Goal: Information Seeking & Learning: Learn about a topic

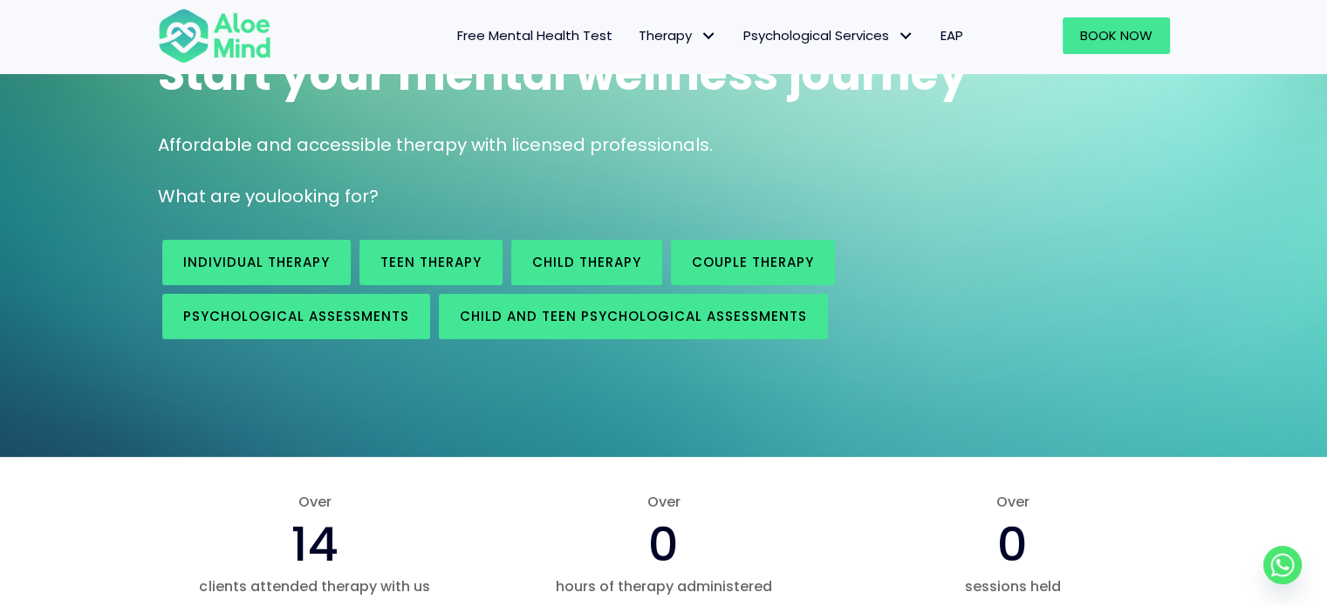
scroll to position [188, 0]
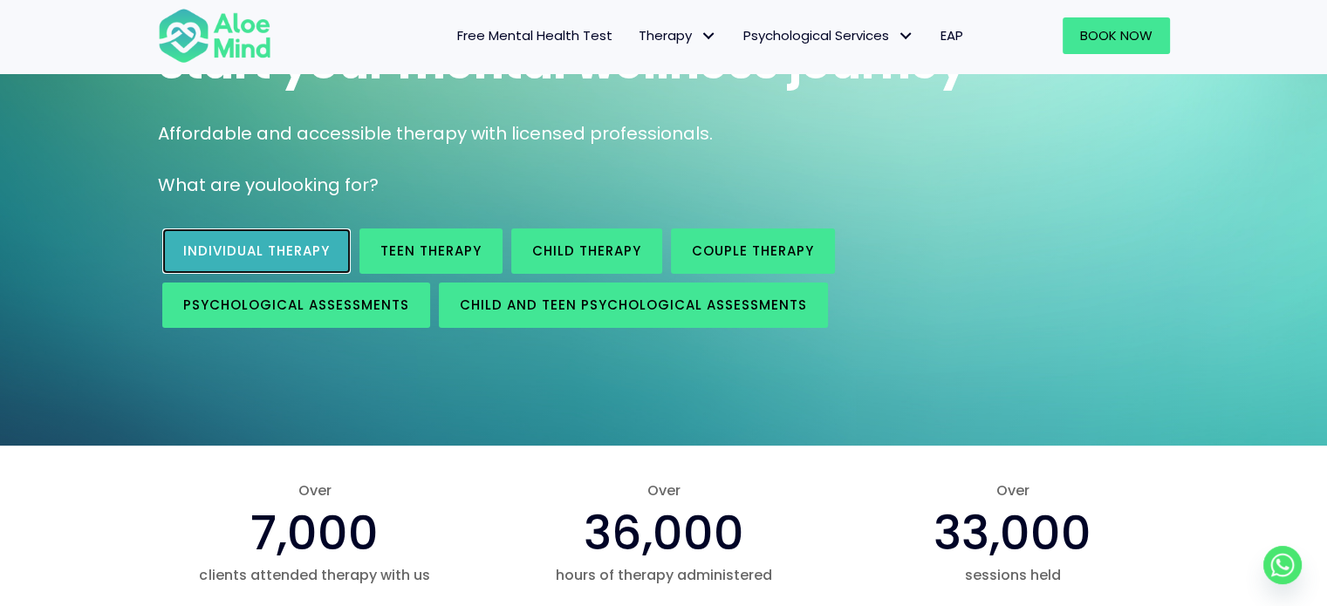
click at [283, 258] on span "Individual therapy" at bounding box center [256, 251] width 147 height 18
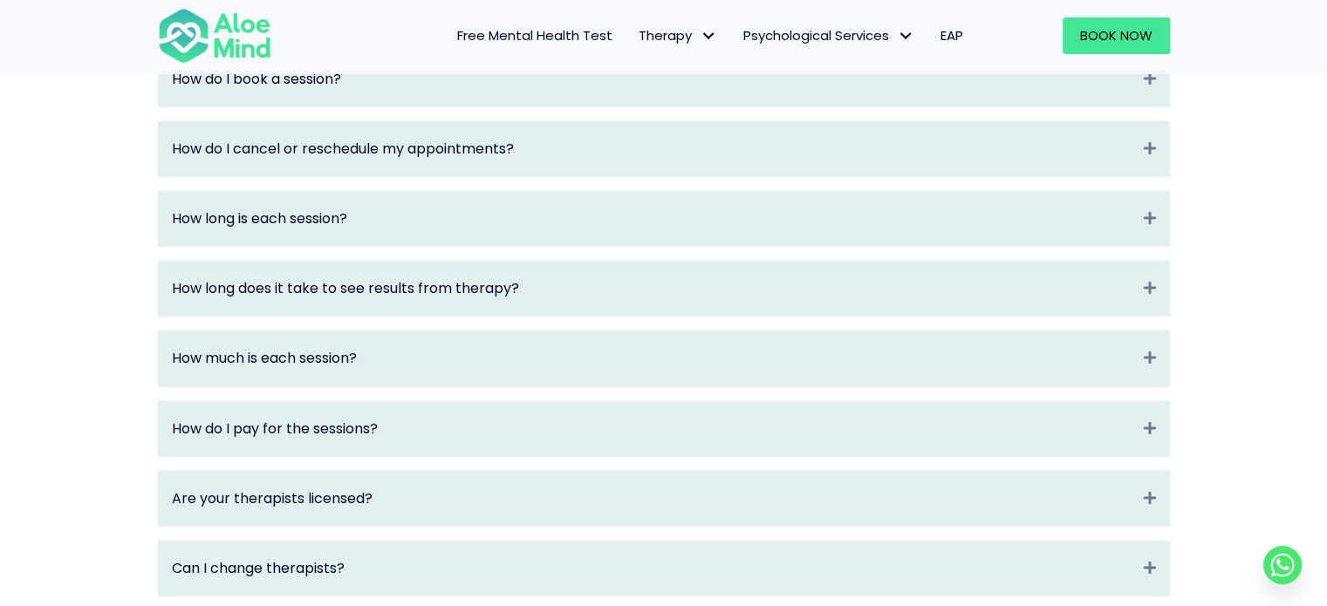
scroll to position [2030, 0]
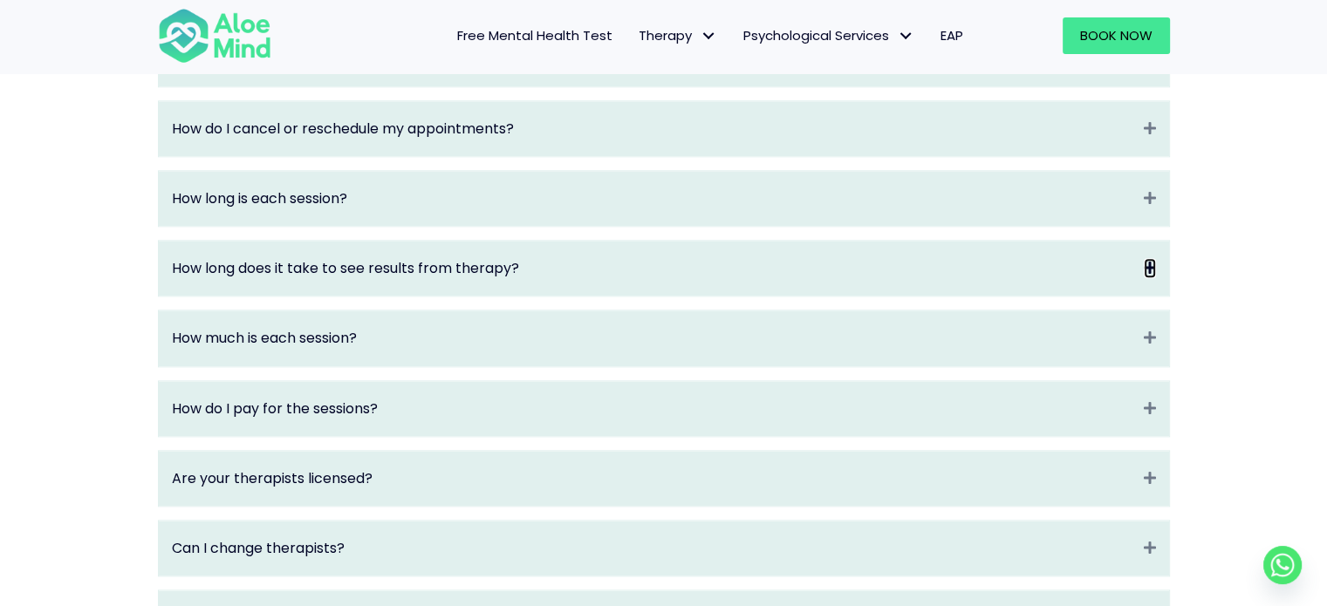
click at [1144, 278] on icon "Expand" at bounding box center [1150, 268] width 12 height 20
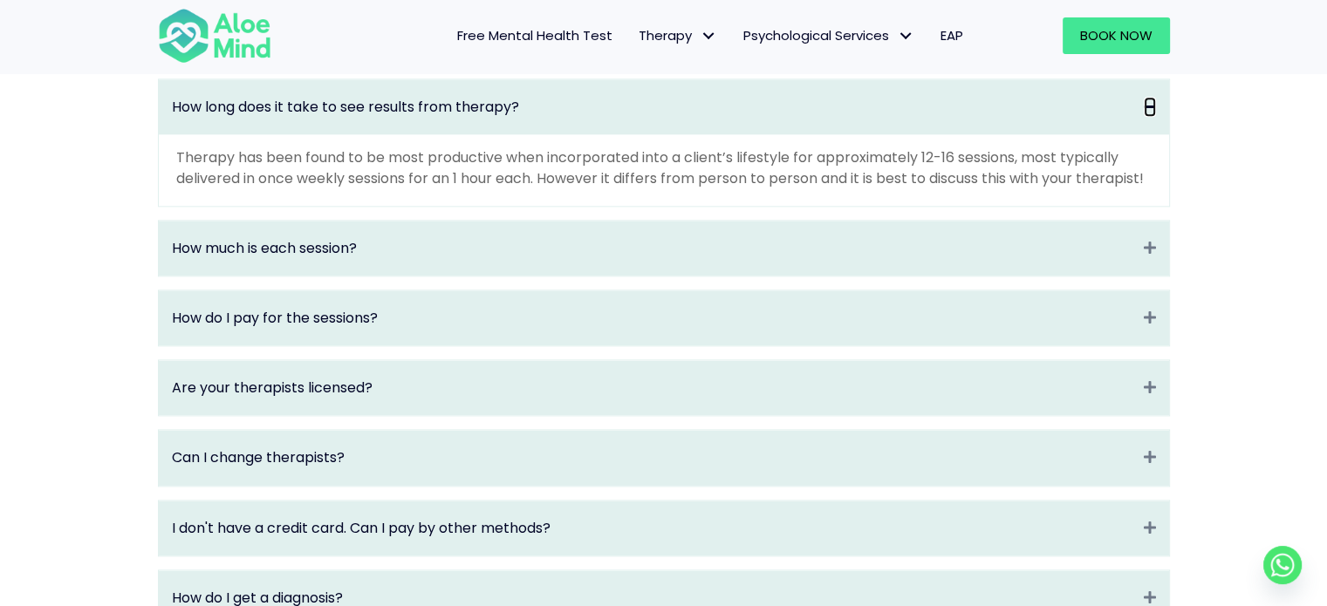
scroll to position [2272, 0]
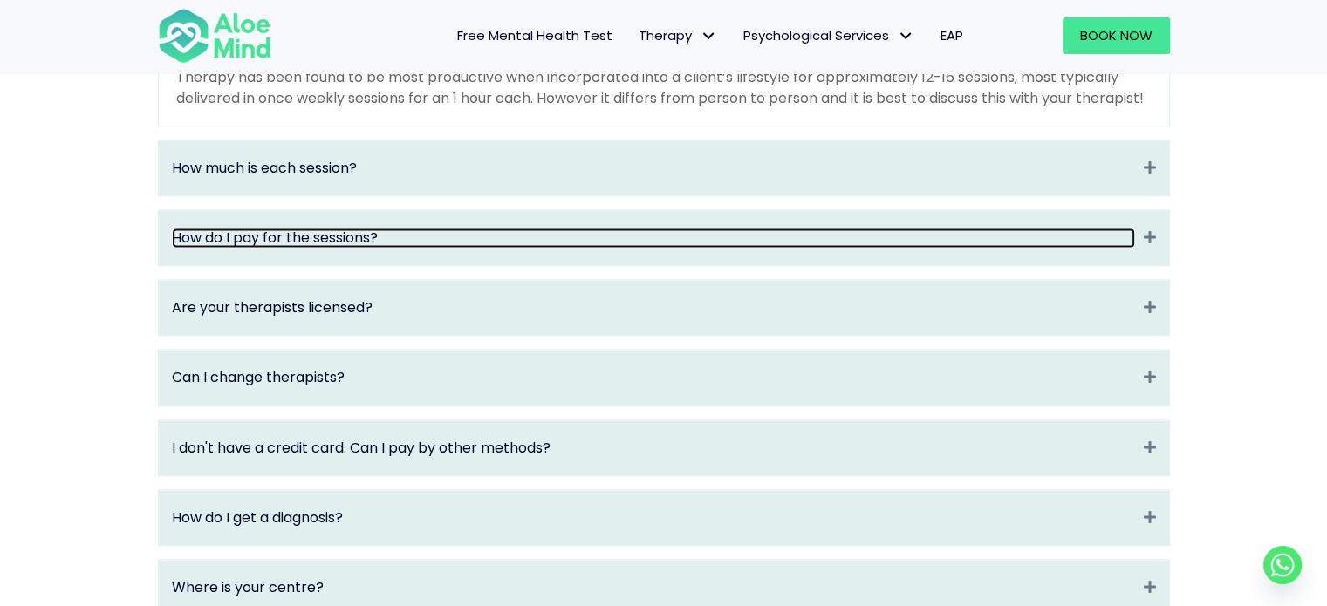
click at [366, 248] on link "How do I pay for the sessions?" at bounding box center [653, 238] width 963 height 20
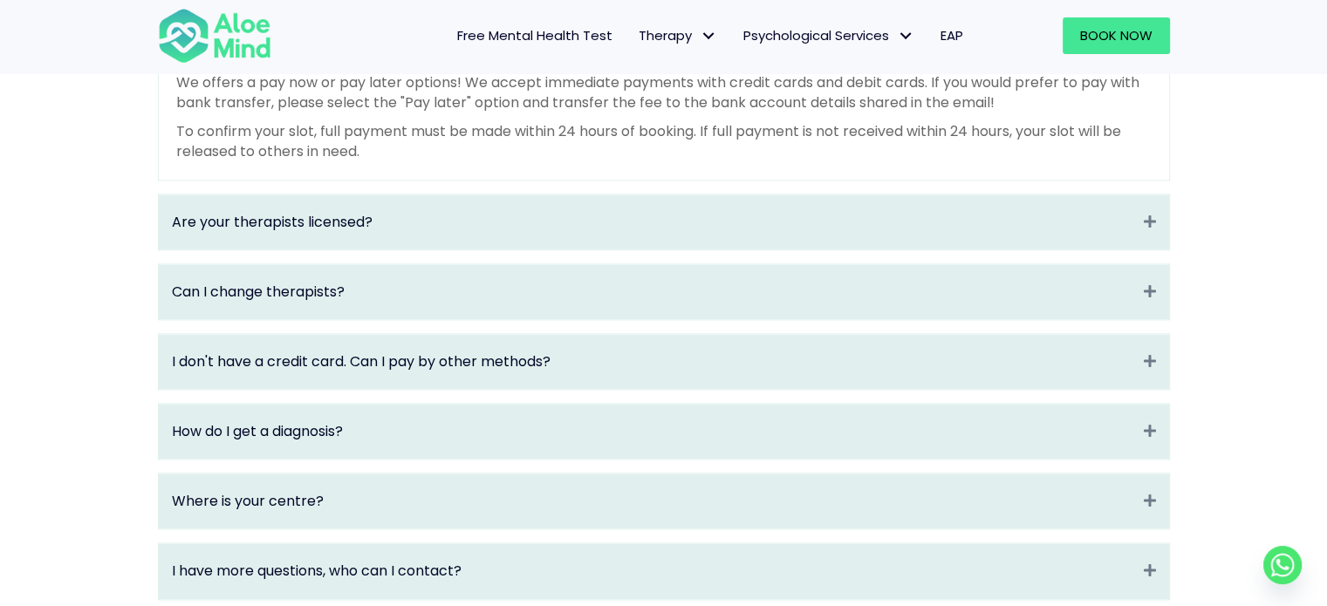
scroll to position [2408, 0]
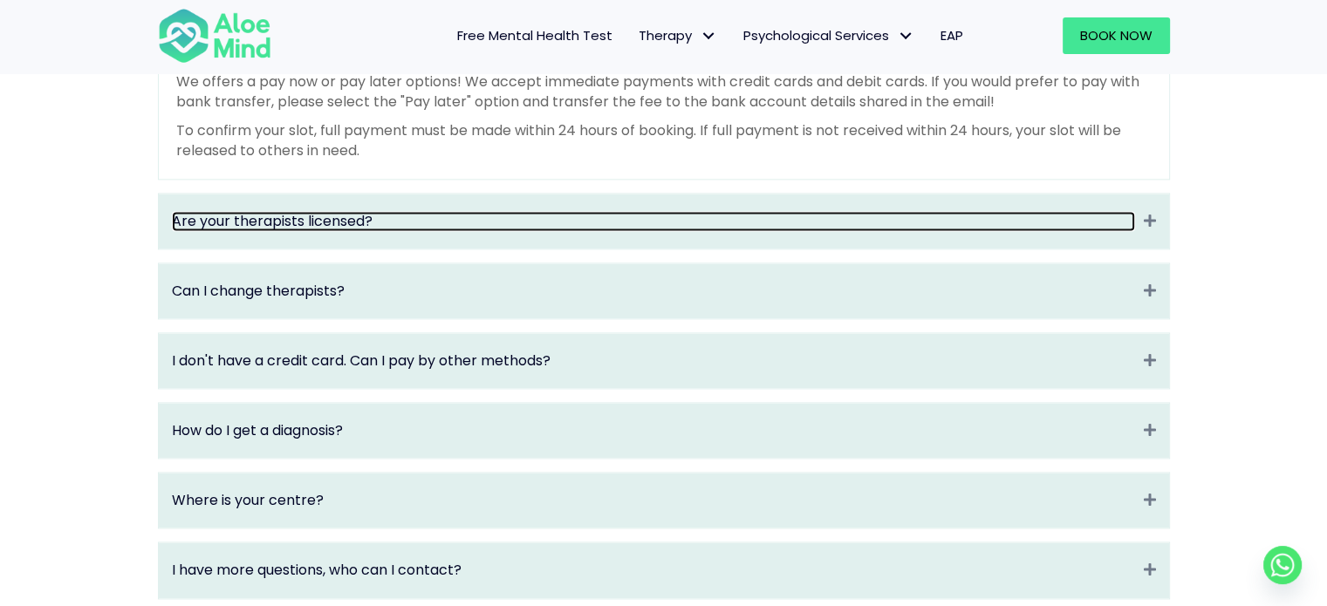
click at [332, 231] on link "Are your therapists licensed?" at bounding box center [653, 221] width 963 height 20
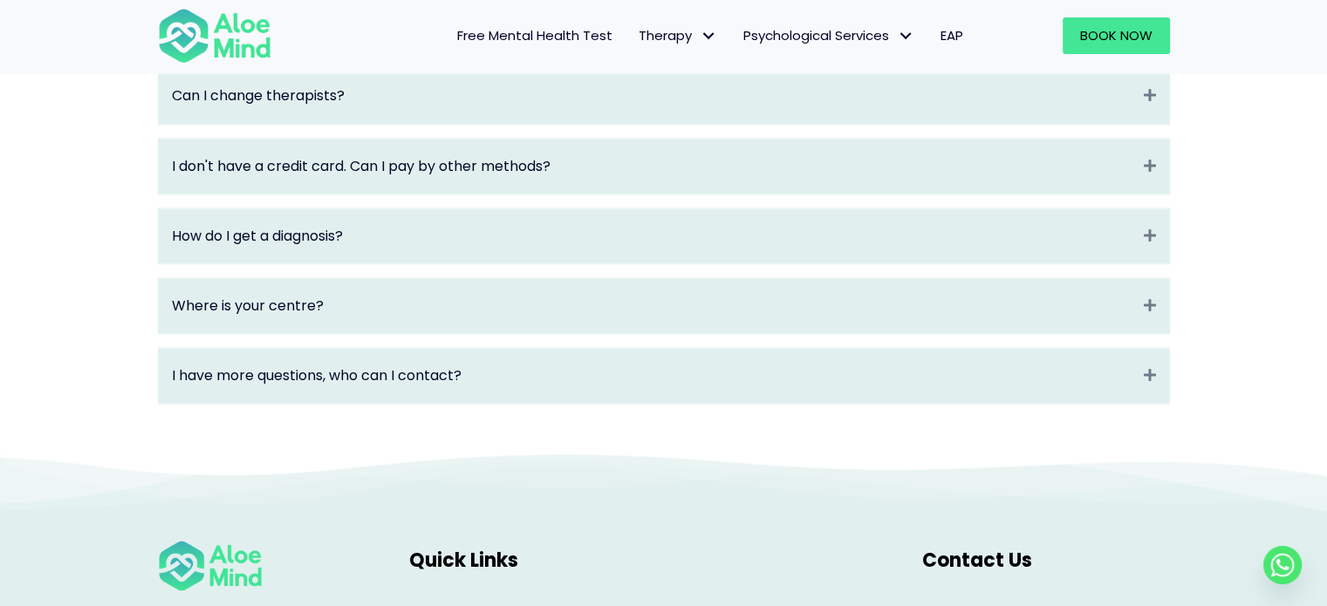
scroll to position [2555, 0]
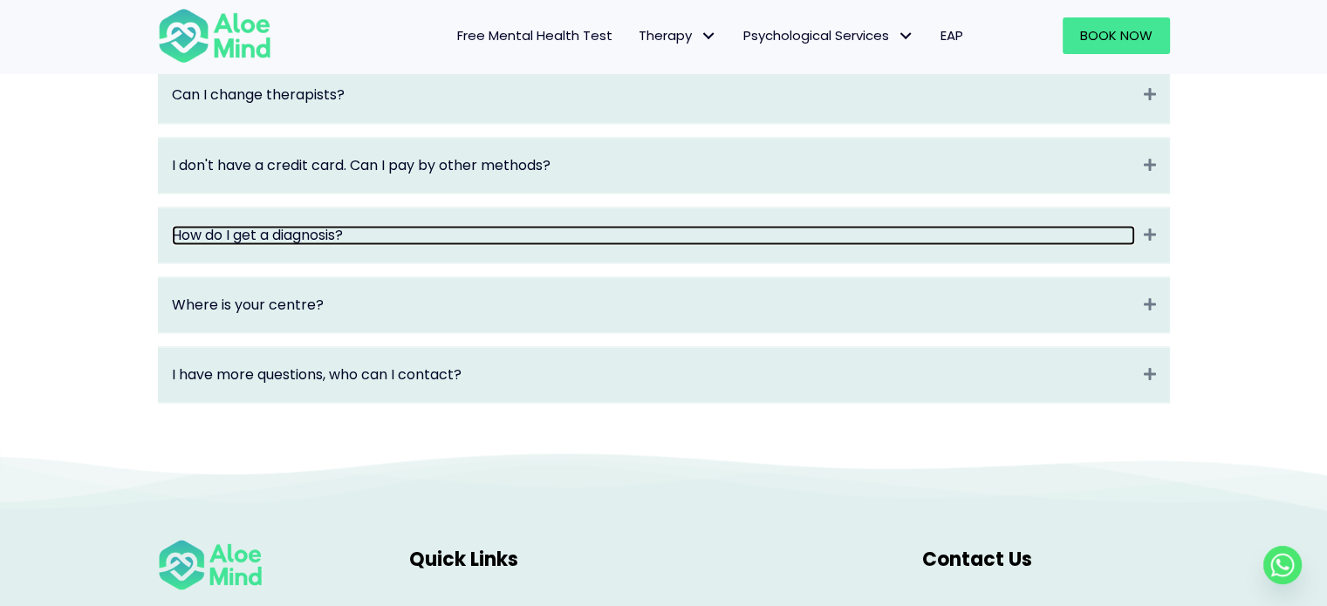
click at [346, 245] on link "How do I get a diagnosis?" at bounding box center [653, 235] width 963 height 20
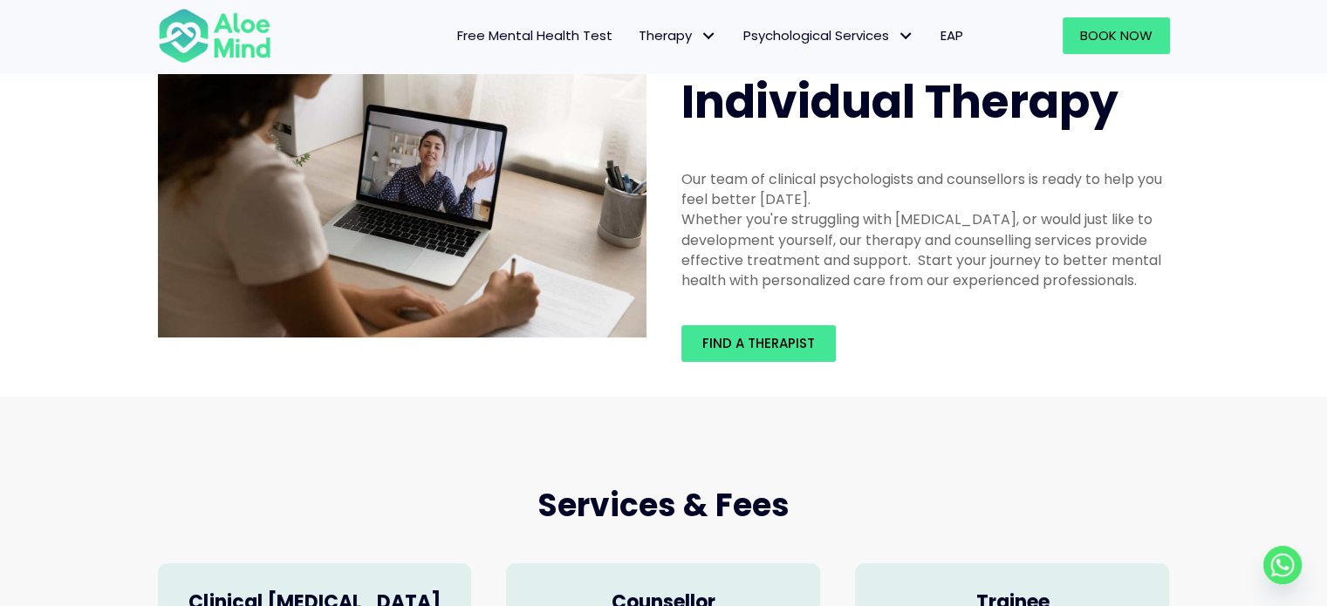
scroll to position [0, 0]
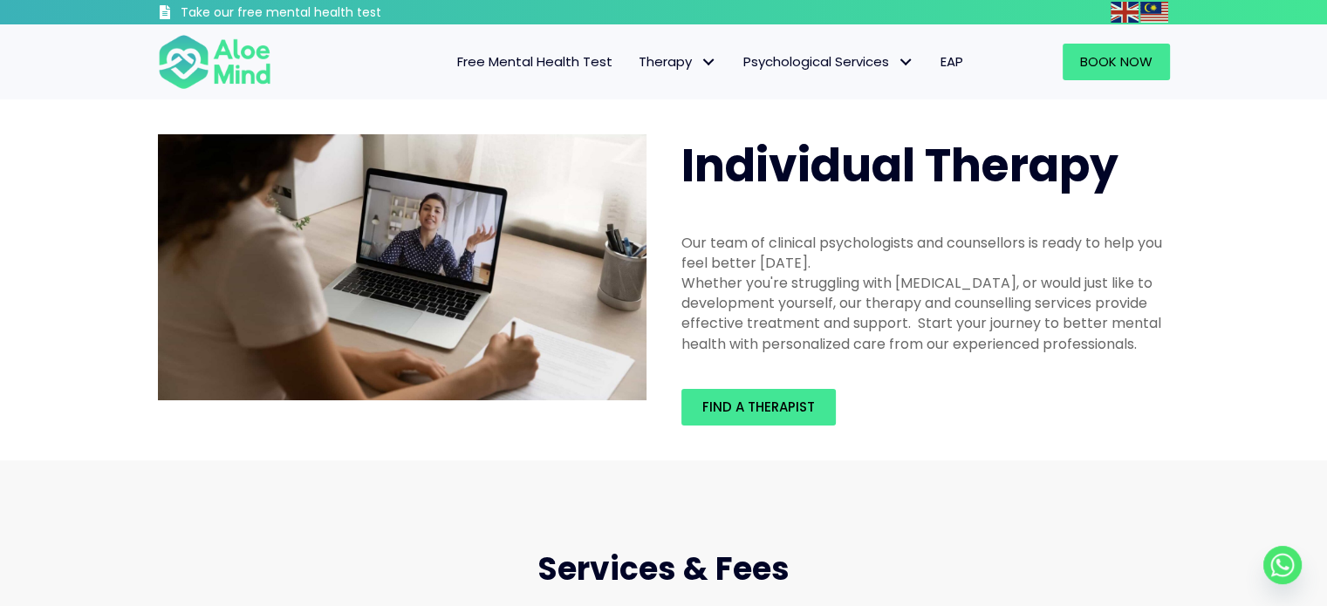
click at [565, 52] on span "Free Mental Health Test" at bounding box center [534, 61] width 155 height 18
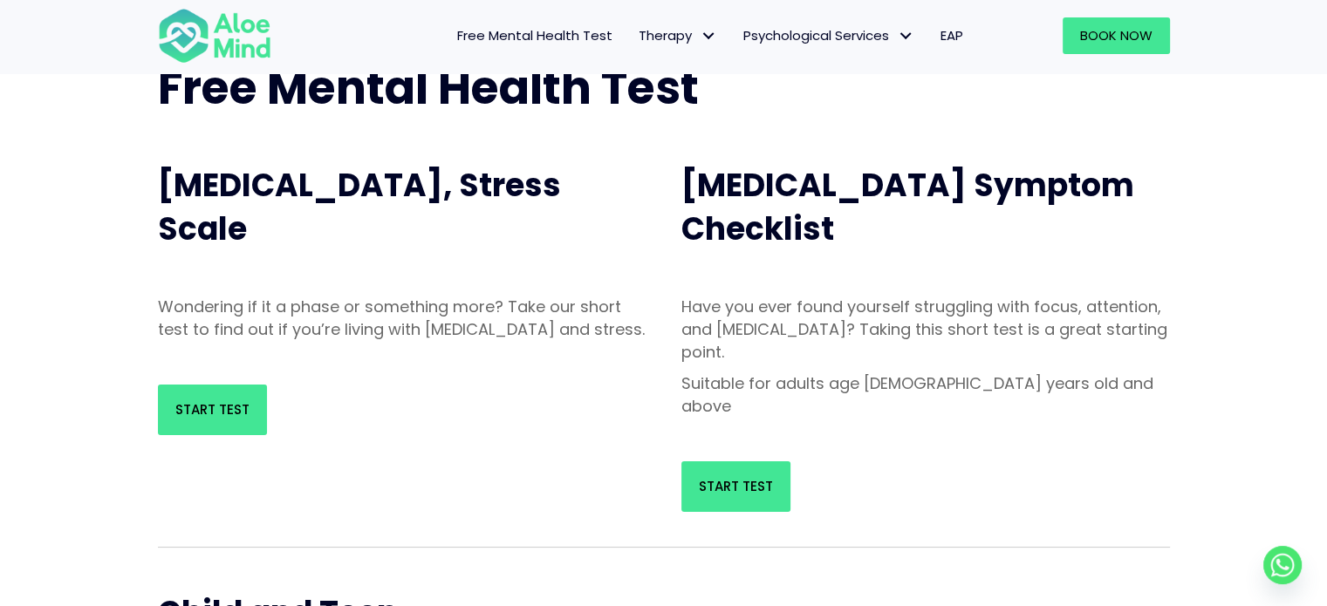
scroll to position [126, 0]
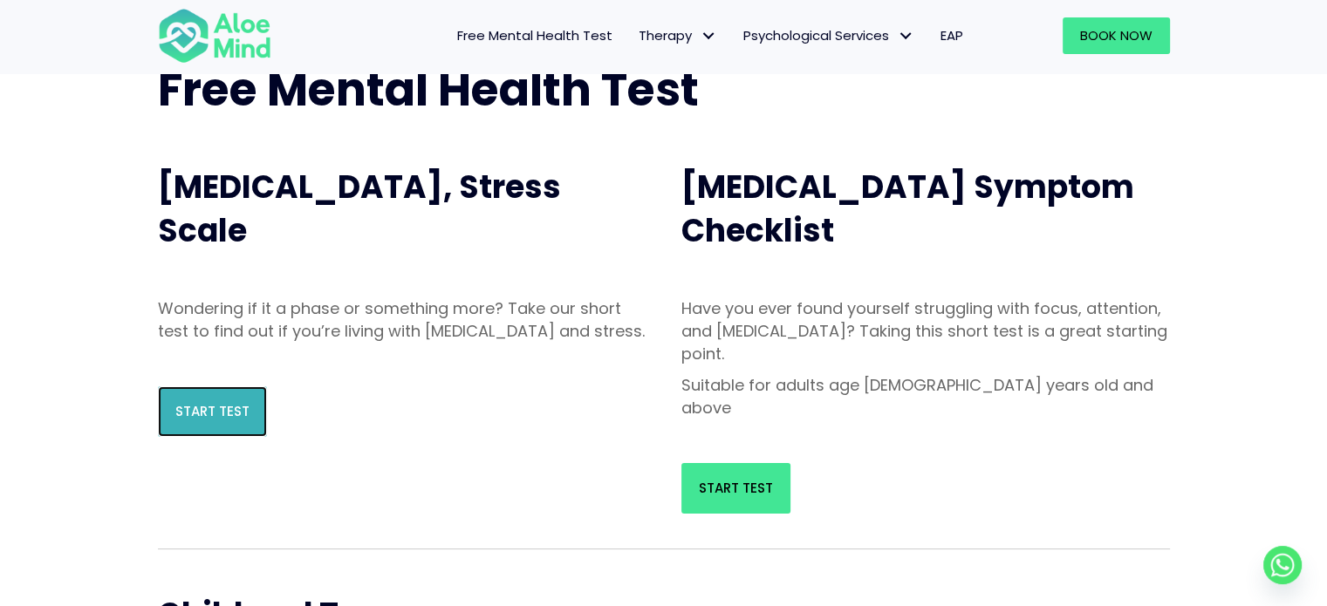
click at [230, 410] on link "Start Test" at bounding box center [212, 412] width 109 height 51
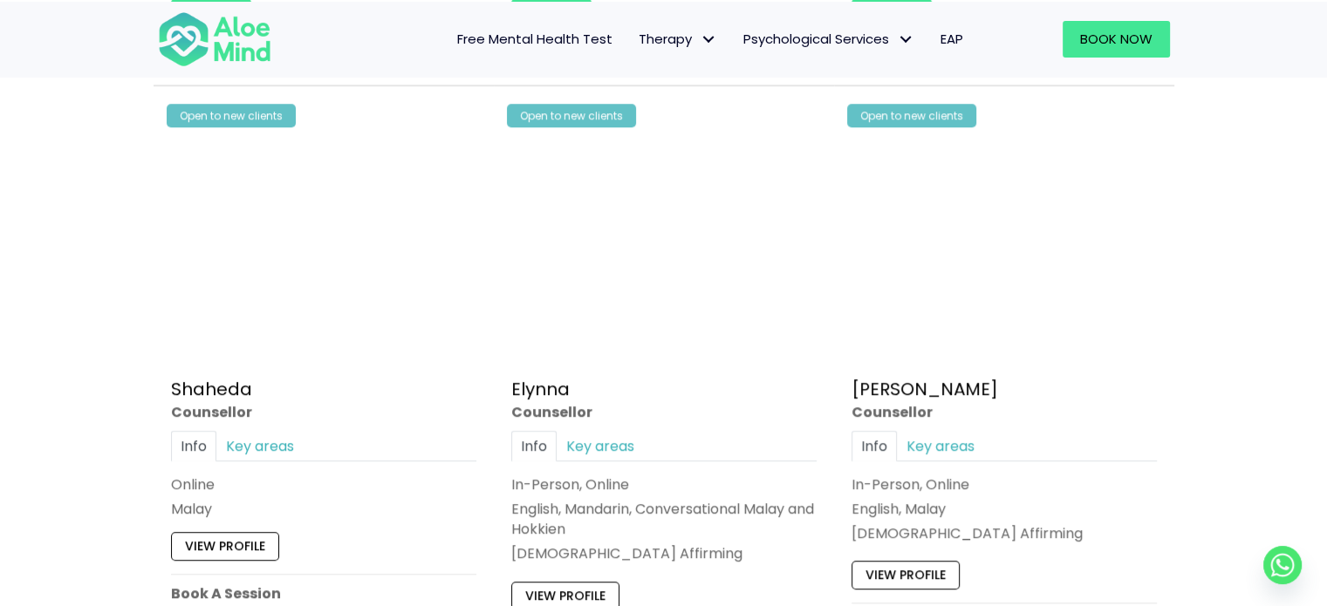
scroll to position [1555, 0]
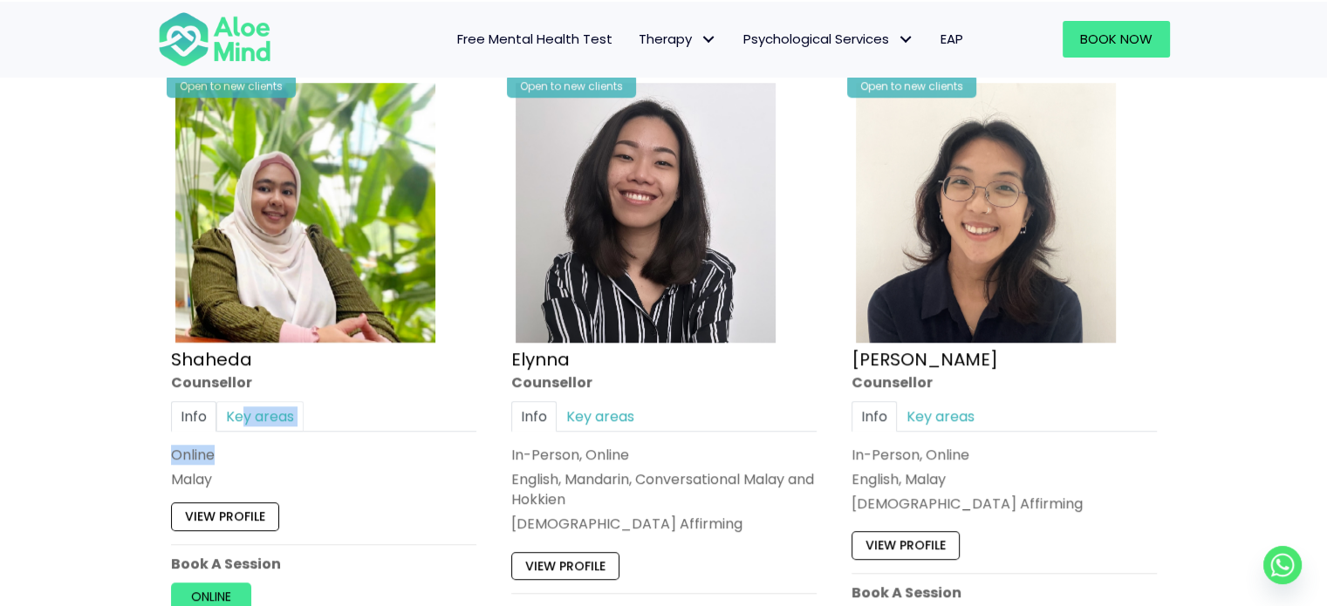
drag, startPoint x: 254, startPoint y: 429, endPoint x: 239, endPoint y: 412, distance: 22.9
click at [239, 412] on div "Info Key areas Online Malay I can help with… Abuse, Academic, Anger, Anxiety, B…" at bounding box center [323, 445] width 305 height 89
click at [239, 412] on link "Key areas" at bounding box center [259, 416] width 87 height 31
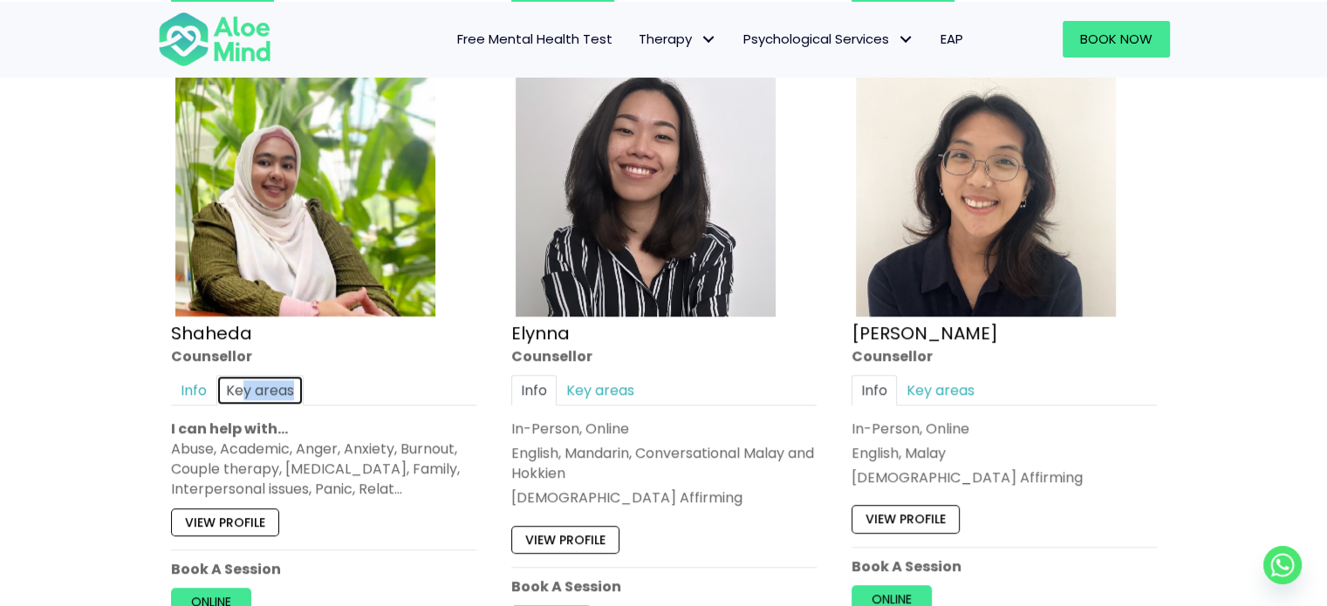
scroll to position [1583, 0]
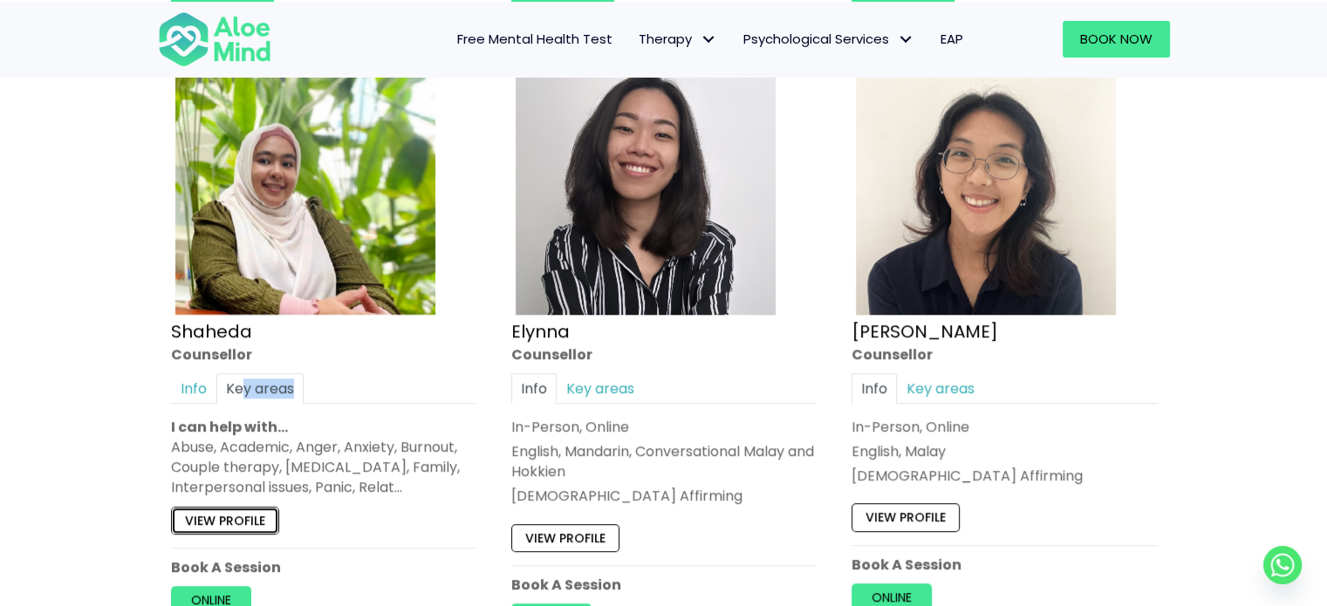
click at [243, 519] on link "View profile" at bounding box center [225, 521] width 108 height 28
click at [496, 21] on link "Free Mental Health Test" at bounding box center [534, 39] width 181 height 37
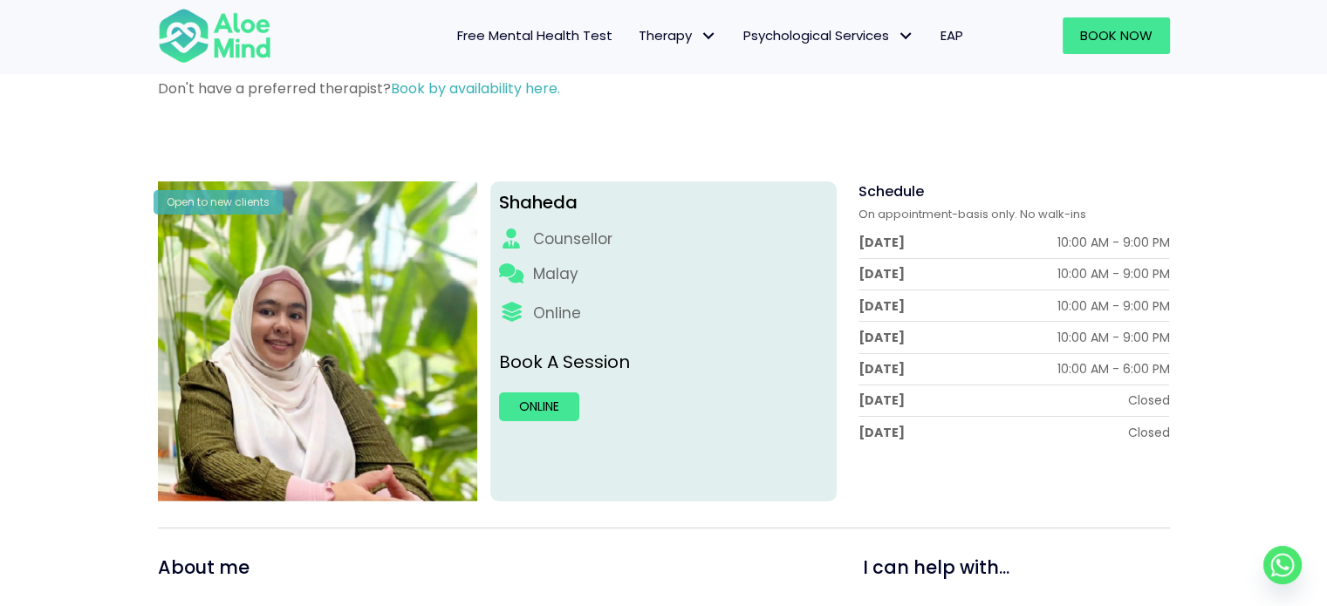
scroll to position [132, 0]
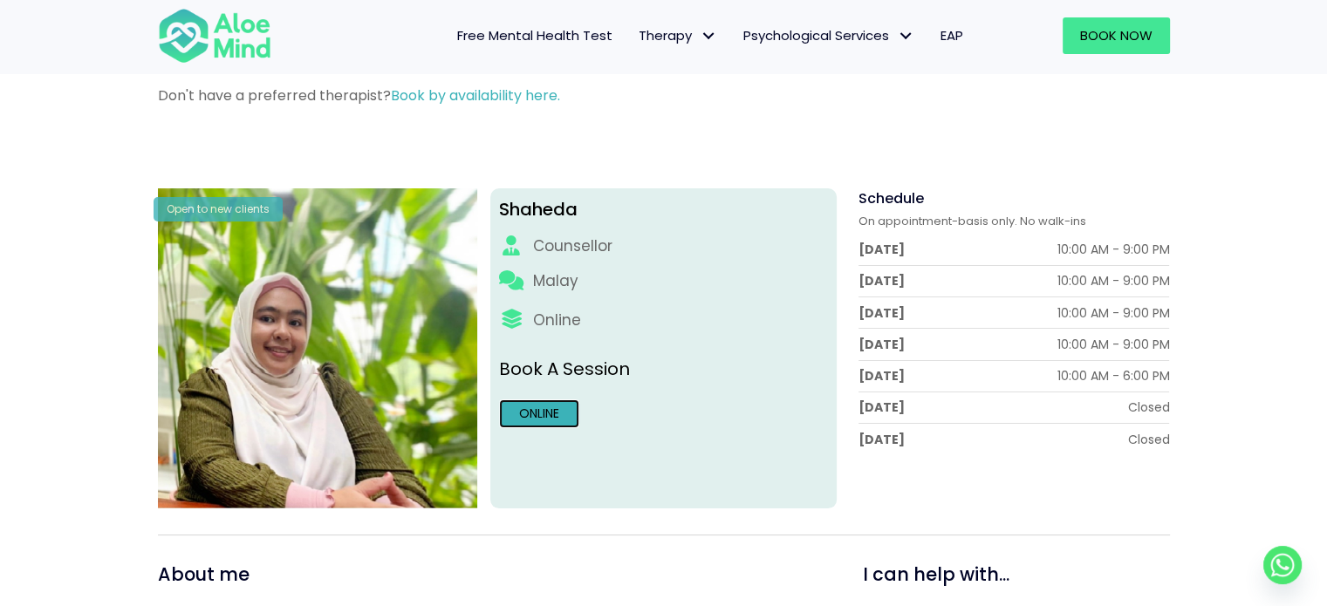
click at [562, 412] on link "Online" at bounding box center [539, 414] width 80 height 28
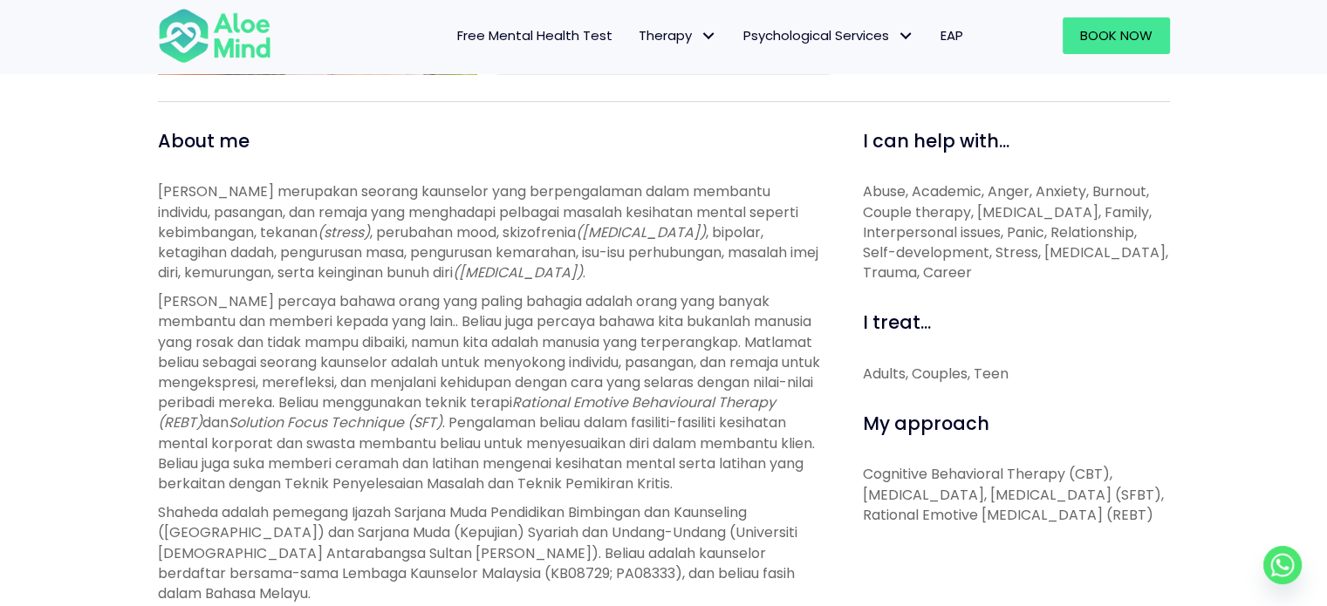
scroll to position [567, 0]
click at [674, 400] on span "Rational Emotive Behavioural Therapy (REBT)" at bounding box center [467, 411] width 618 height 40
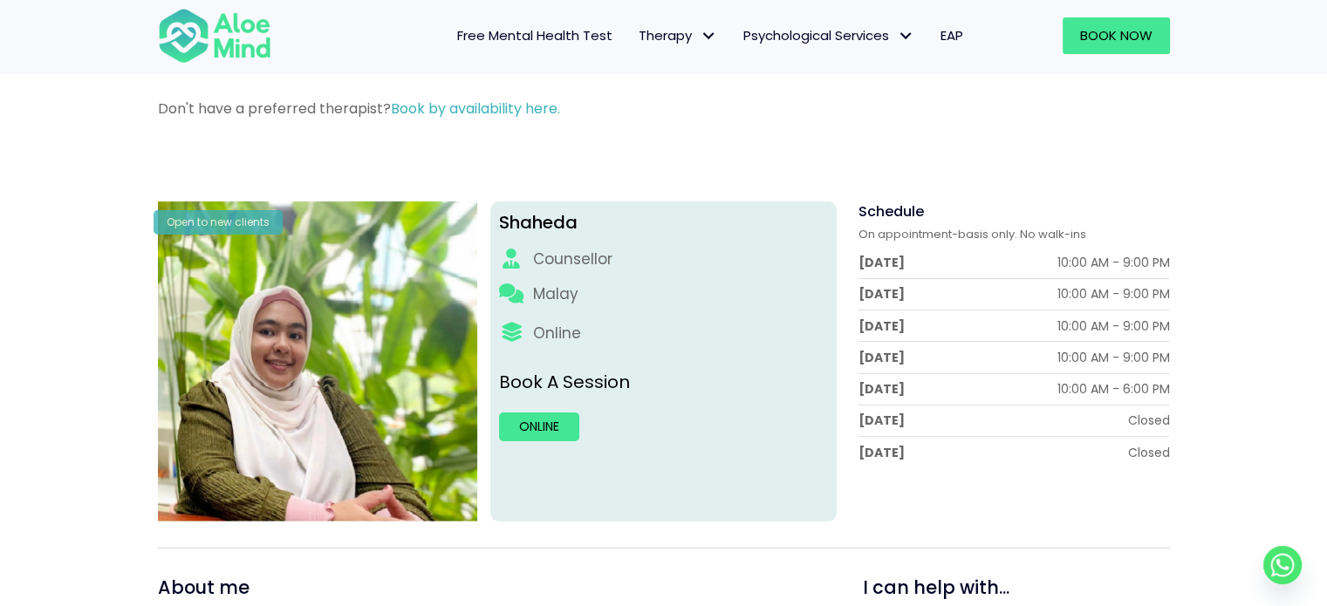
scroll to position [118, 0]
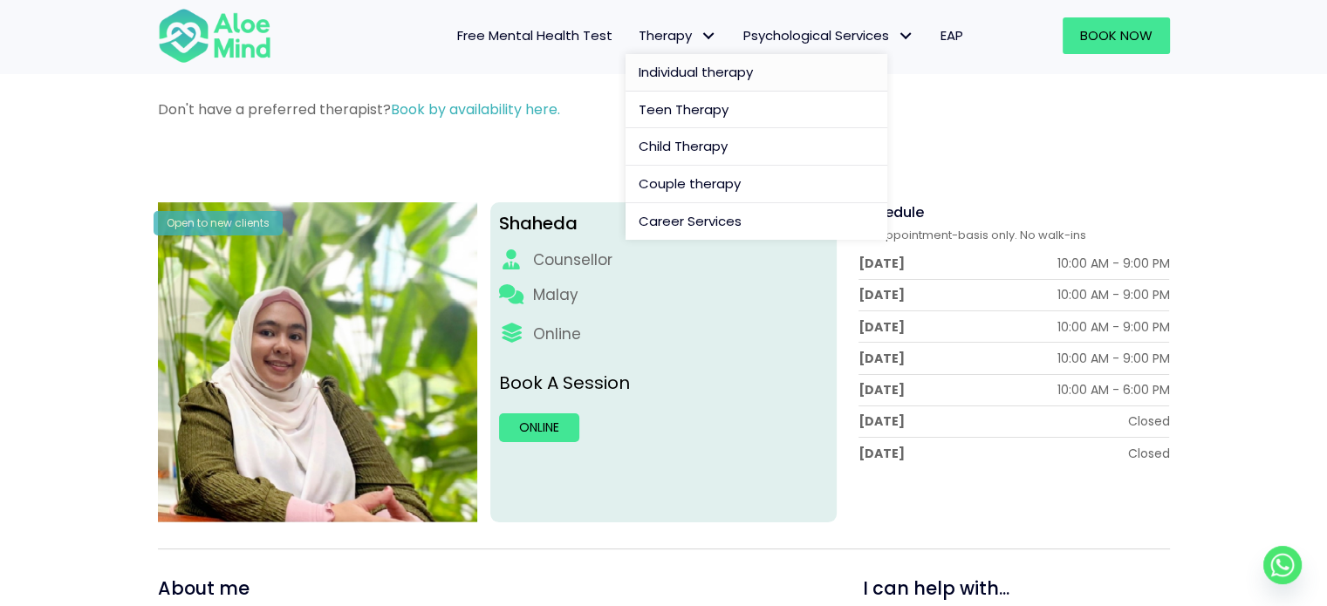
click at [712, 73] on span "Individual therapy" at bounding box center [696, 72] width 114 height 18
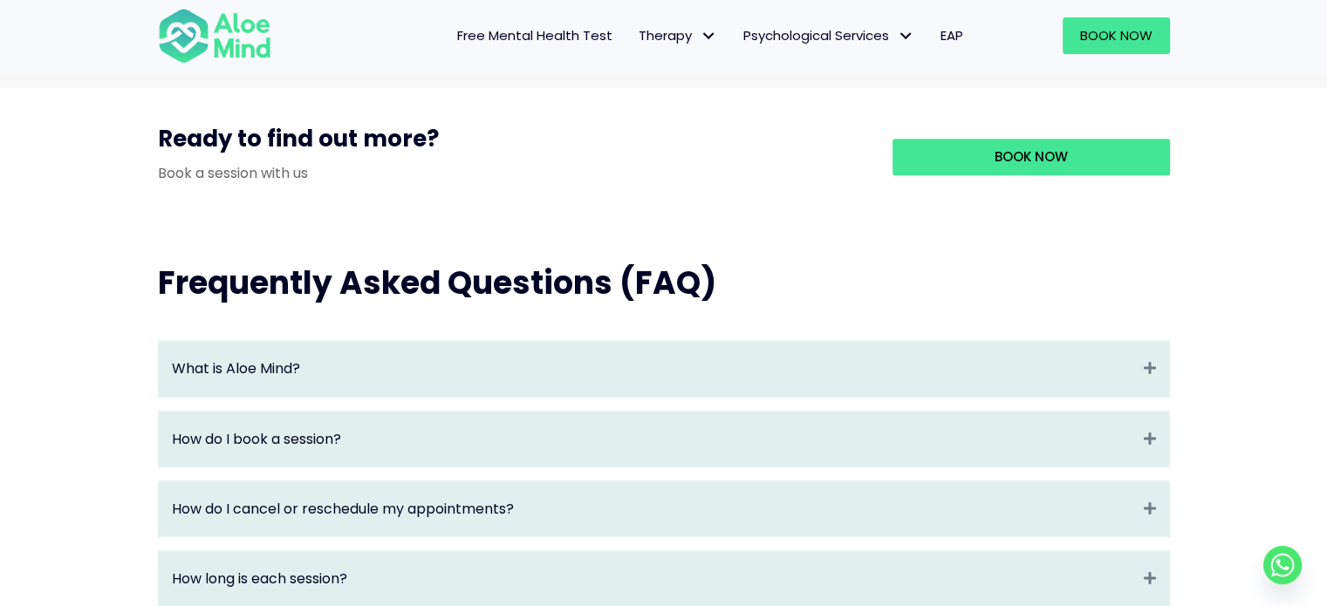
scroll to position [1838, 0]
